Goal: Information Seeking & Learning: Check status

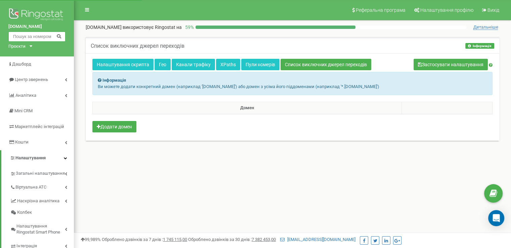
click at [23, 40] on input "text" at bounding box center [36, 37] width 57 height 10
paste input "380676420708"
type input "380676420708"
click at [57, 35] on icon at bounding box center [58, 36] width 5 height 4
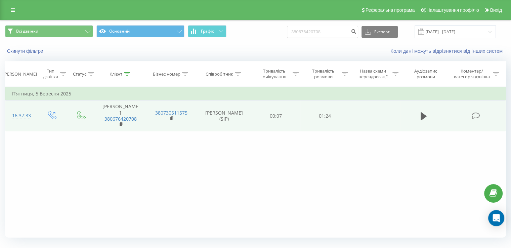
click at [417, 109] on td at bounding box center [423, 115] width 47 height 31
click at [424, 112] on icon at bounding box center [423, 116] width 6 height 8
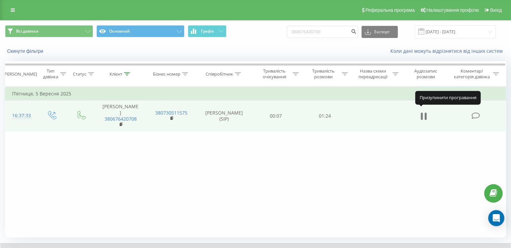
click at [424, 112] on icon at bounding box center [425, 115] width 2 height 7
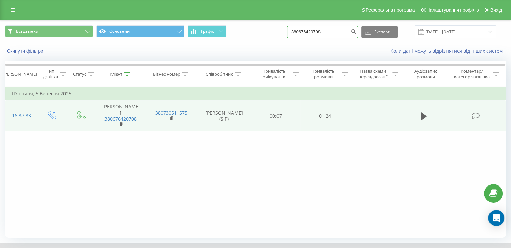
click at [315, 31] on input "380676420708" at bounding box center [322, 32] width 71 height 12
click at [356, 33] on icon "submit" at bounding box center [353, 31] width 6 height 4
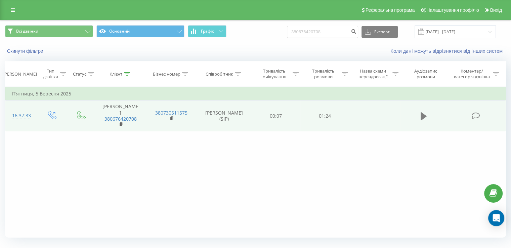
click at [420, 116] on icon at bounding box center [423, 115] width 6 height 9
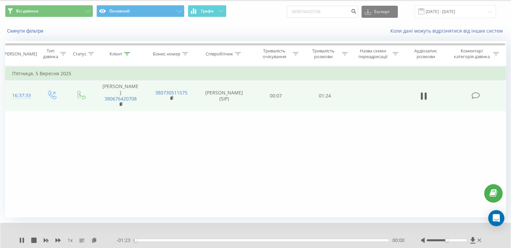
scroll to position [40, 0]
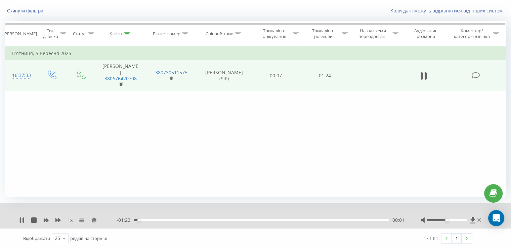
click at [183, 220] on div "00:01" at bounding box center [261, 220] width 255 height 2
drag, startPoint x: 218, startPoint y: 219, endPoint x: 224, endPoint y: 219, distance: 6.4
click at [220, 219] on div "00:27" at bounding box center [261, 220] width 255 height 2
drag, startPoint x: 260, startPoint y: 219, endPoint x: 280, endPoint y: 219, distance: 19.1
click at [280, 219] on div "00:42" at bounding box center [261, 220] width 255 height 2
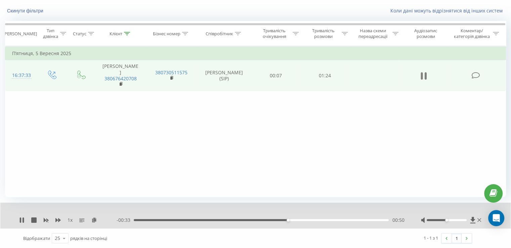
click at [423, 73] on icon at bounding box center [423, 75] width 6 height 9
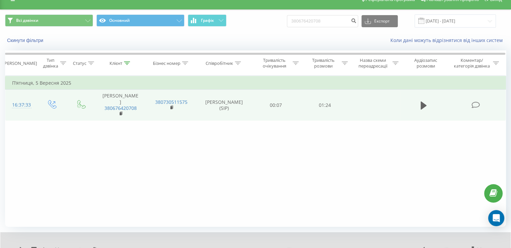
scroll to position [0, 0]
